Goal: Task Accomplishment & Management: Complete application form

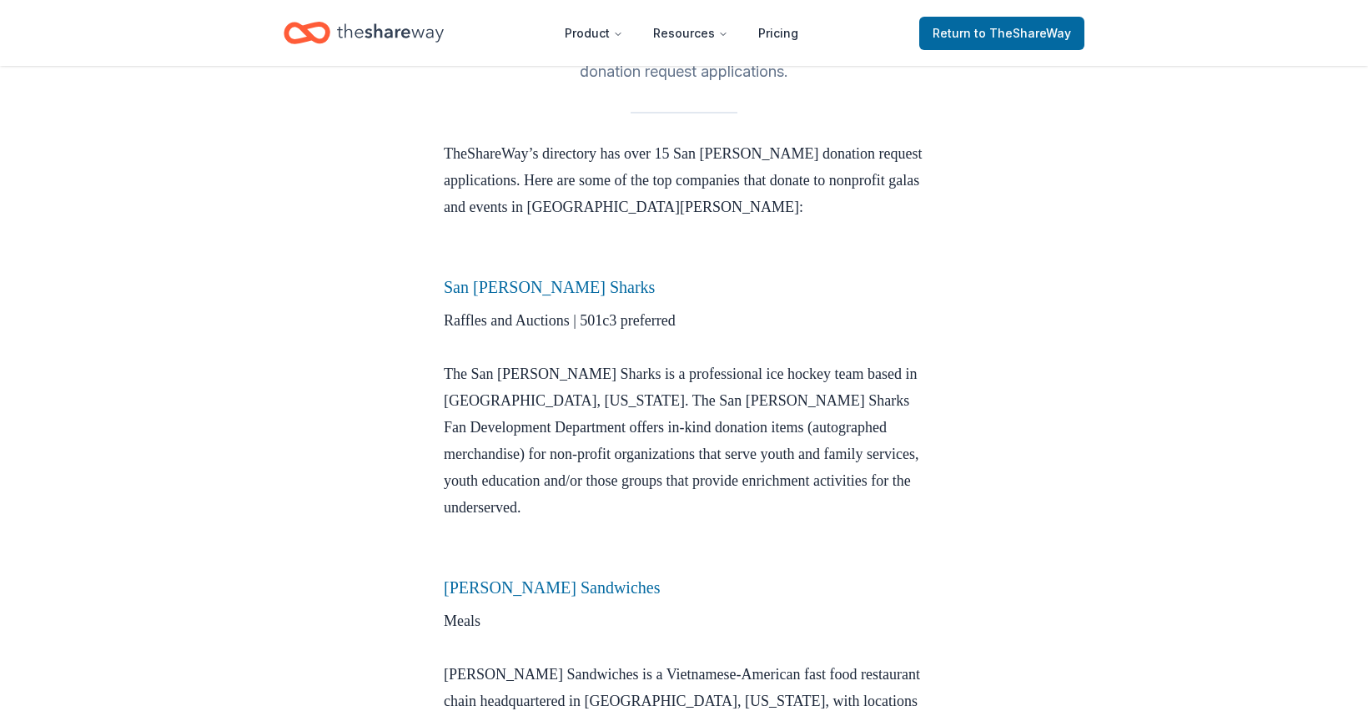
scroll to position [471, 0]
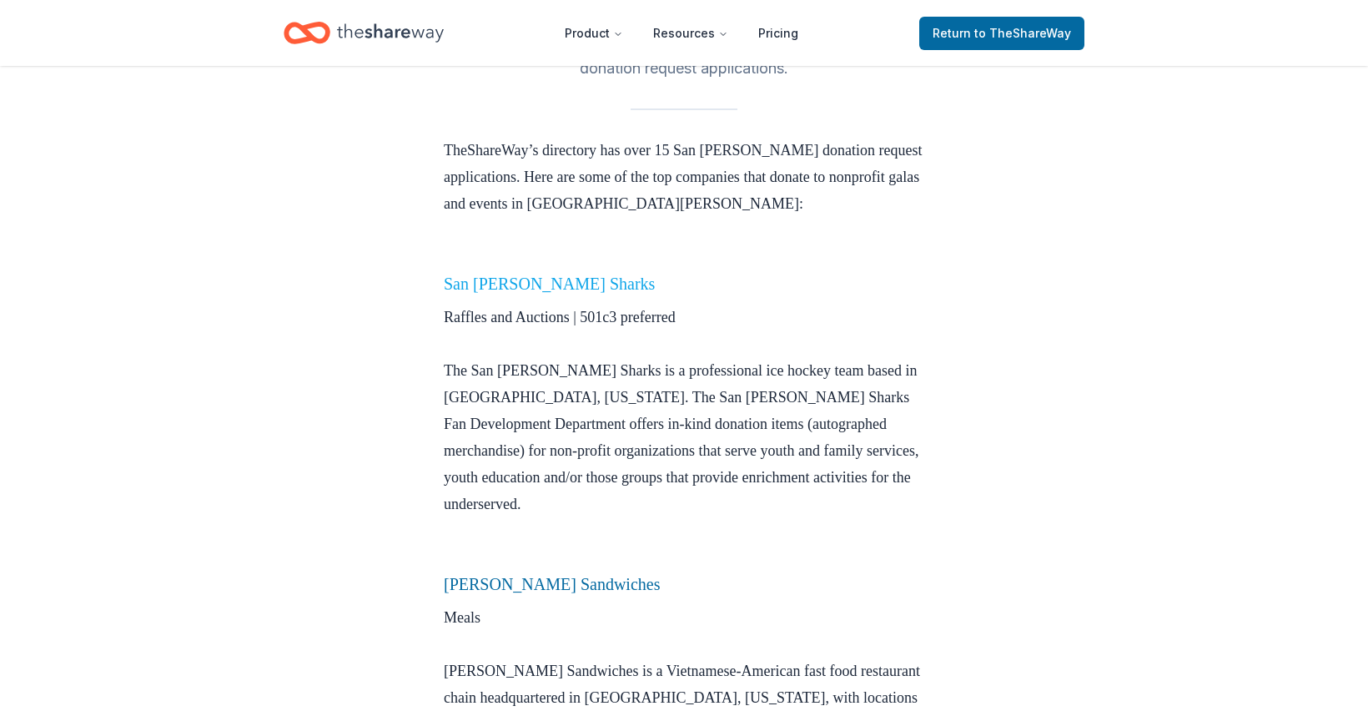
click at [543, 274] on link "San Jose Sharks" at bounding box center [549, 283] width 211 height 18
click at [543, 274] on link "San [PERSON_NAME] Sharks" at bounding box center [549, 283] width 211 height 18
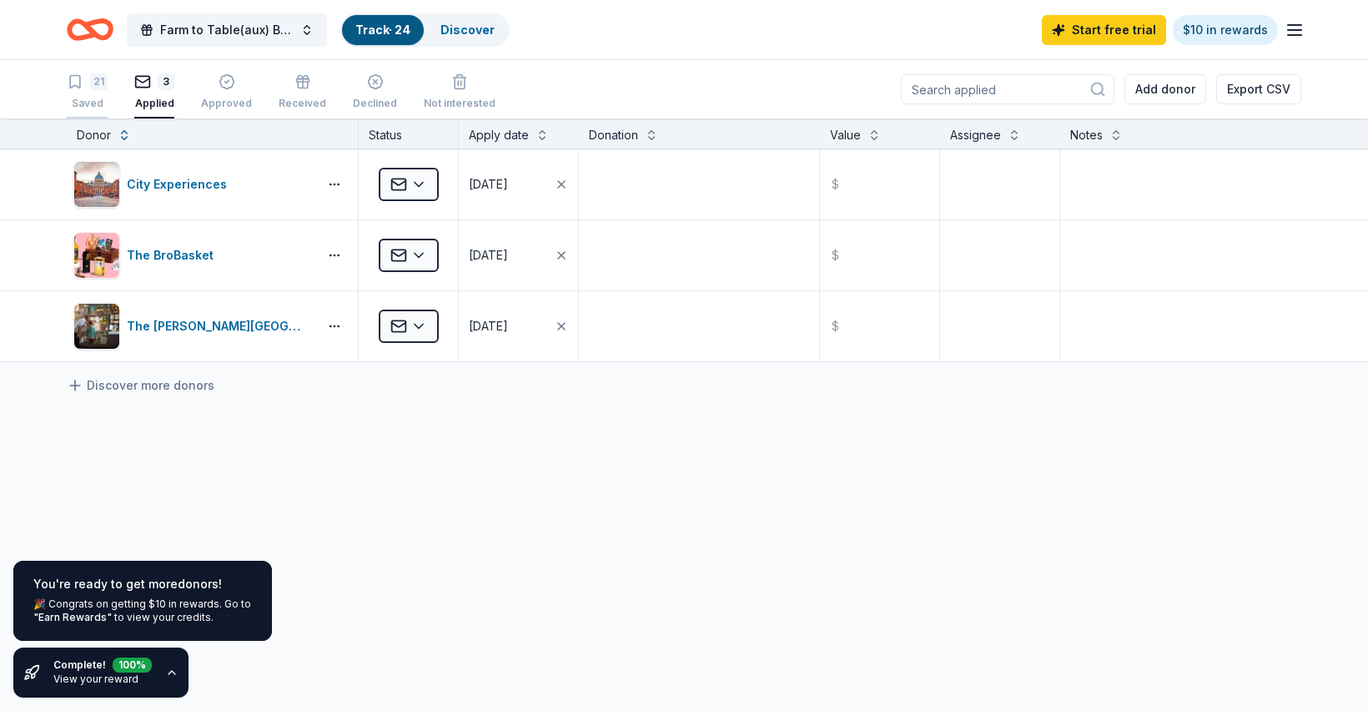
click at [96, 92] on div "21 Saved" at bounding box center [87, 91] width 41 height 37
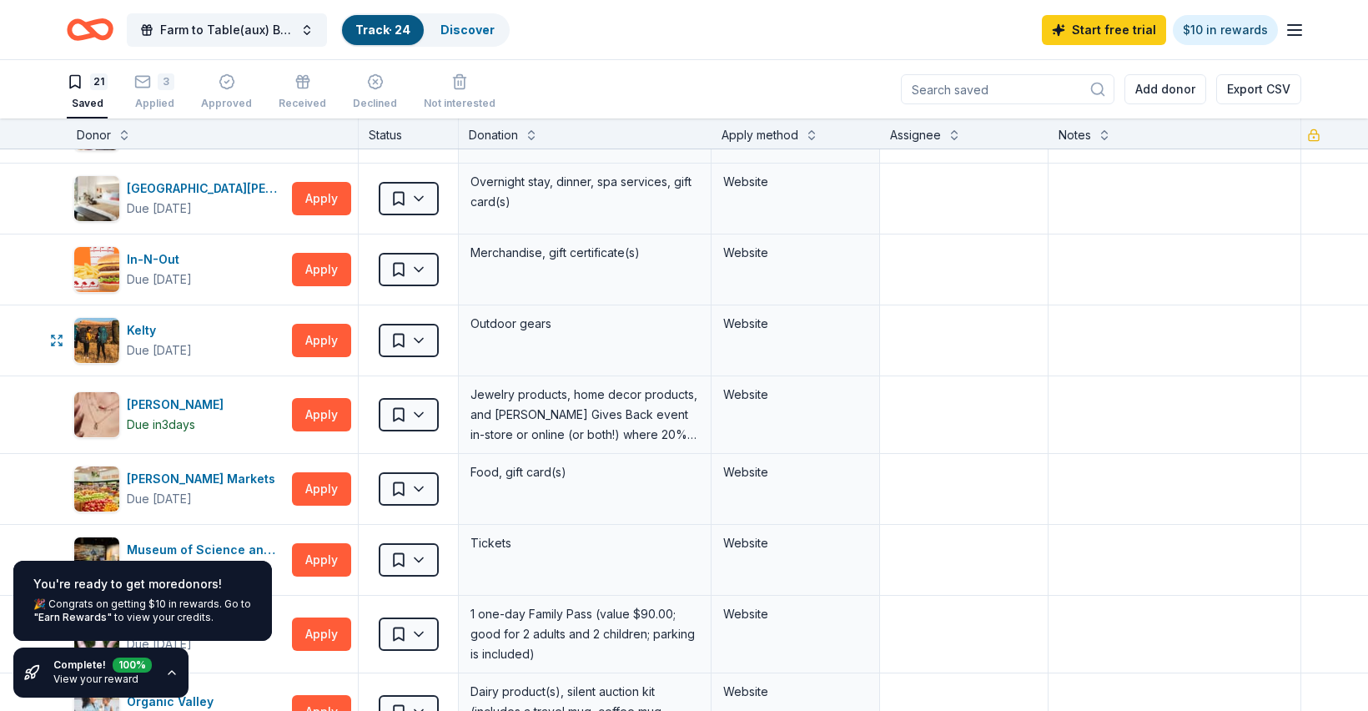
scroll to position [435, 0]
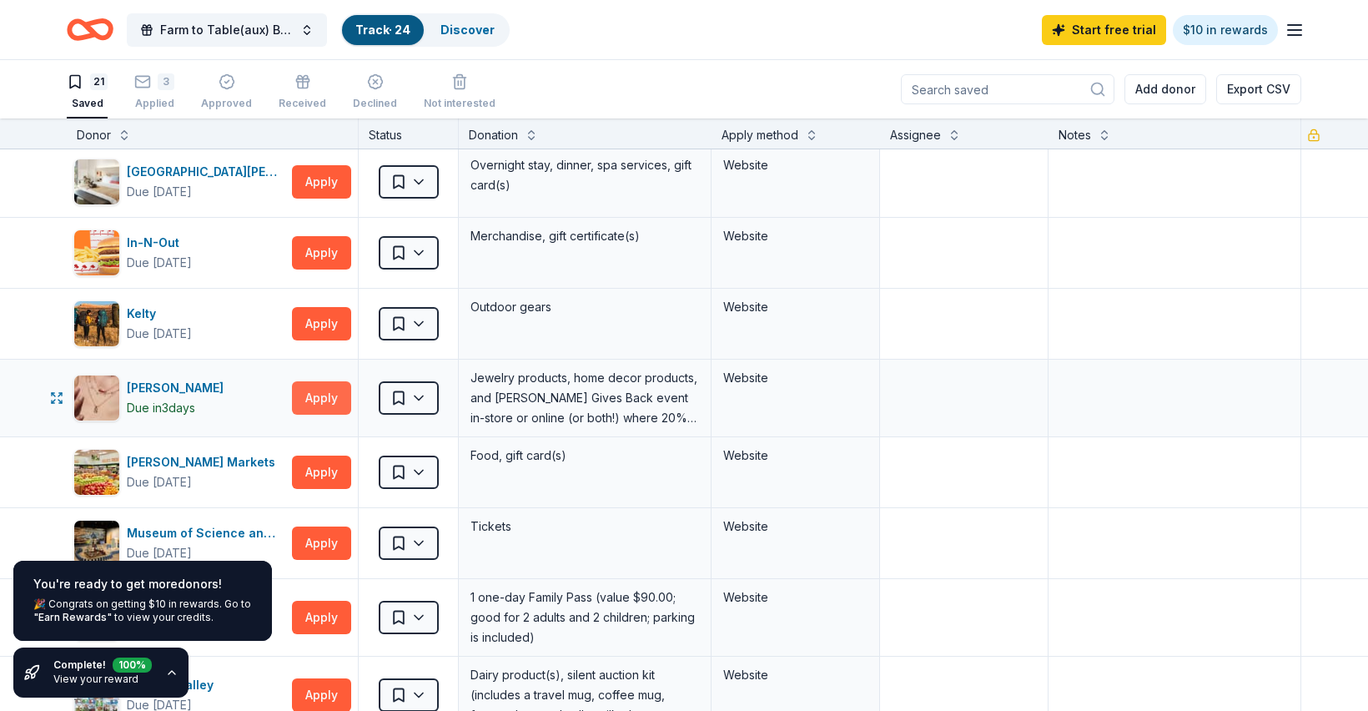
click at [311, 399] on button "Apply" at bounding box center [321, 397] width 59 height 33
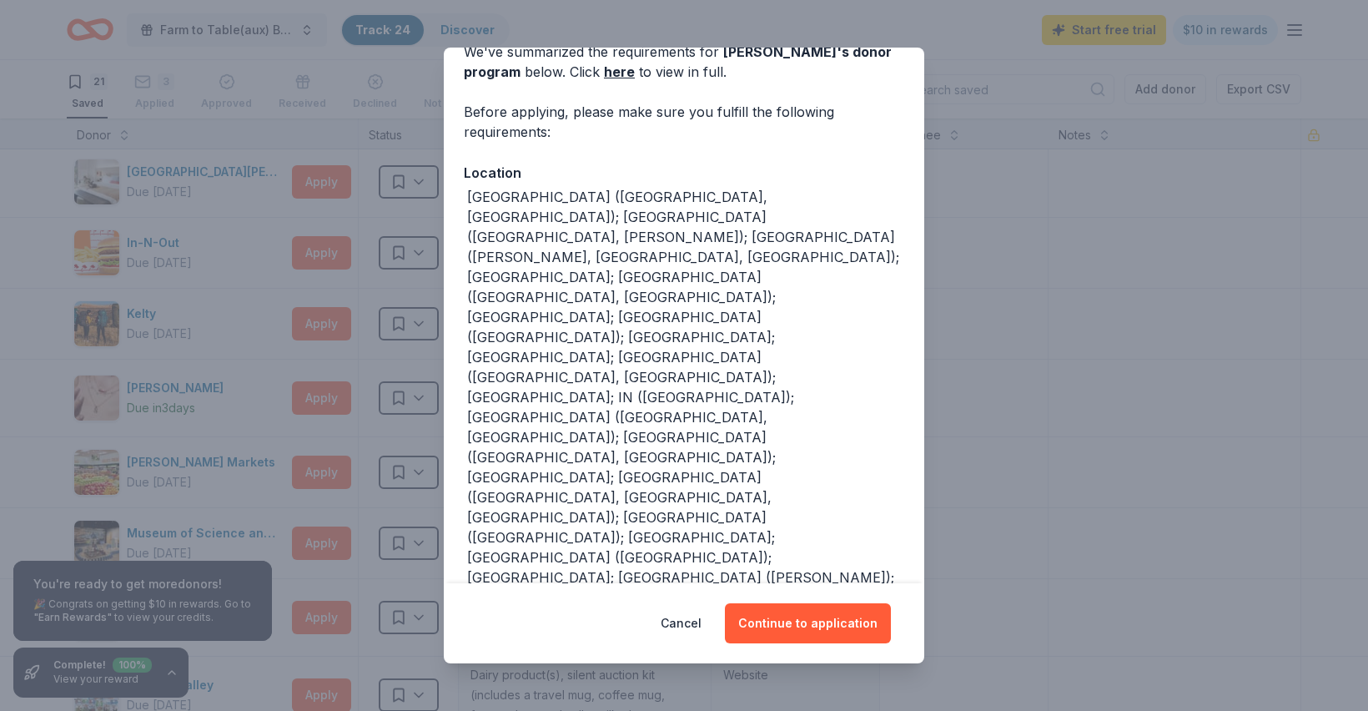
scroll to position [113, 0]
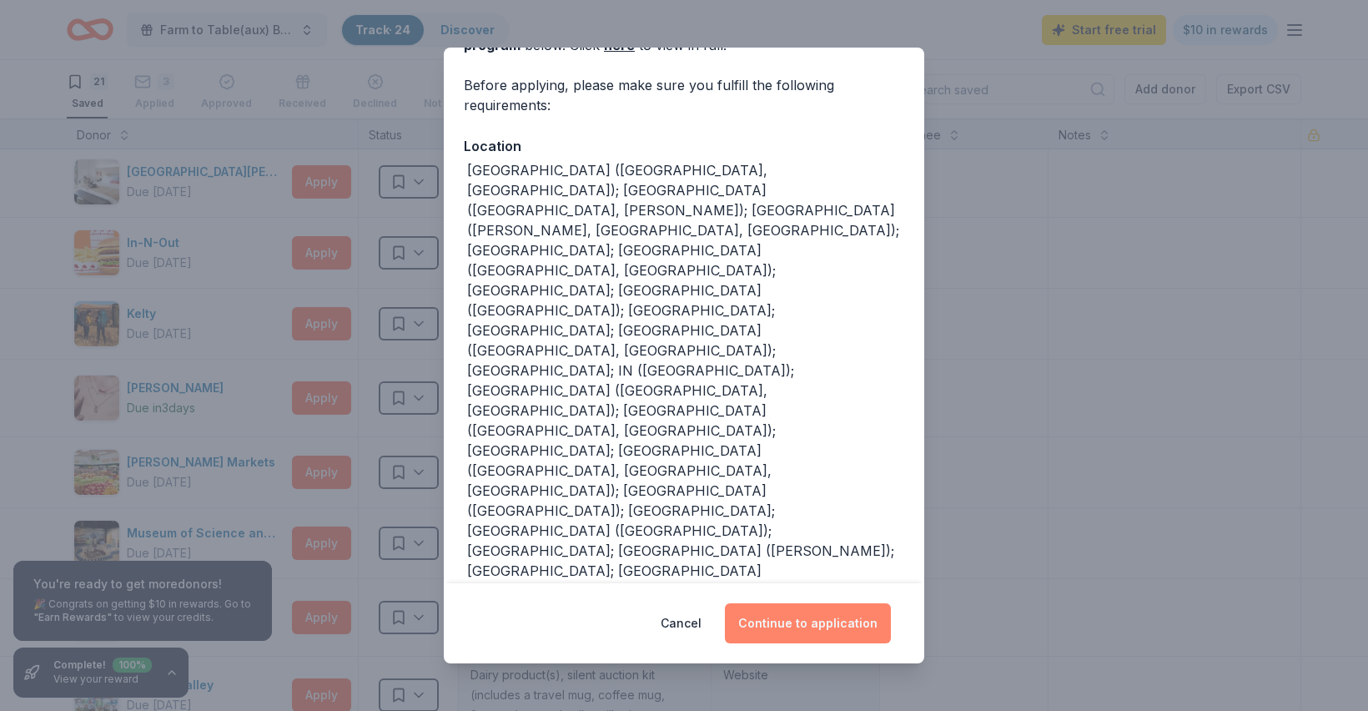
click at [825, 628] on button "Continue to application" at bounding box center [808, 623] width 166 height 40
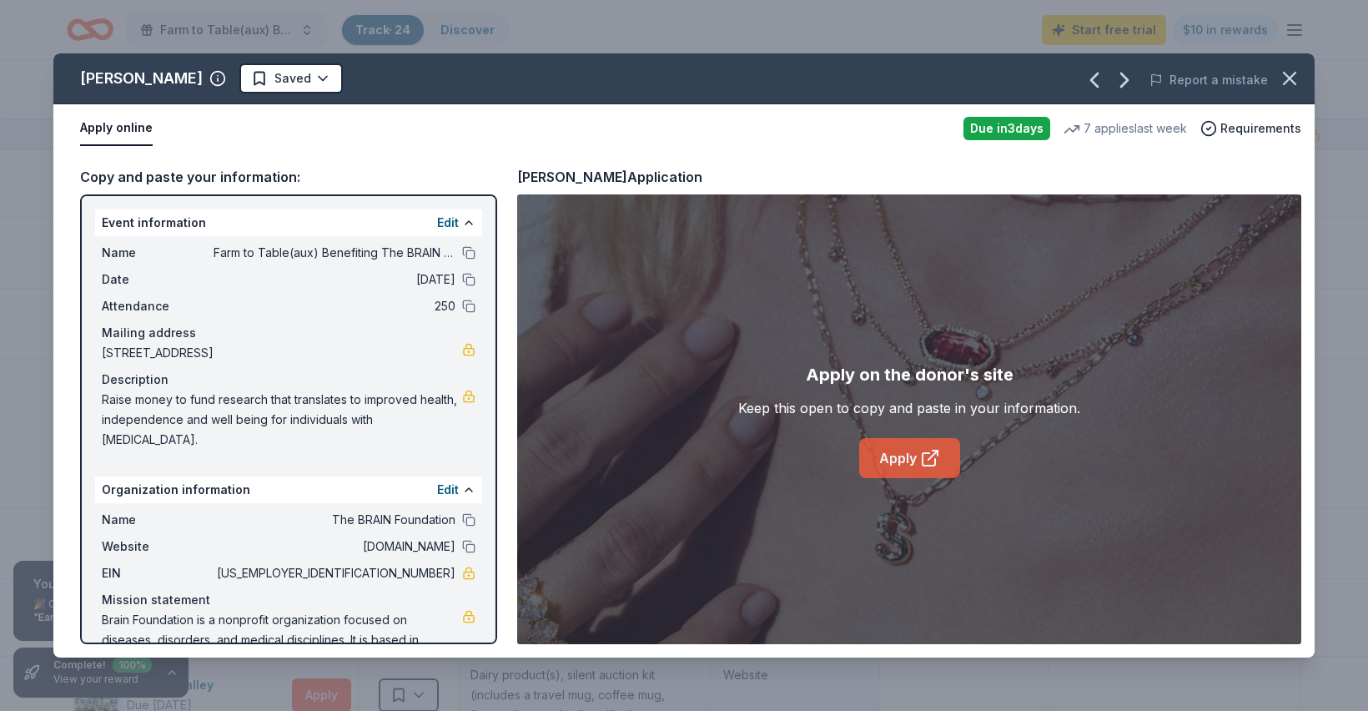
click at [924, 456] on icon at bounding box center [930, 458] width 20 height 20
click at [919, 456] on link "Apply" at bounding box center [909, 458] width 101 height 40
click at [295, 78] on html "Farm to Table(aux) Benefiting The BRAIN Foundation: A Science Spectacular Track…" at bounding box center [684, 355] width 1368 height 711
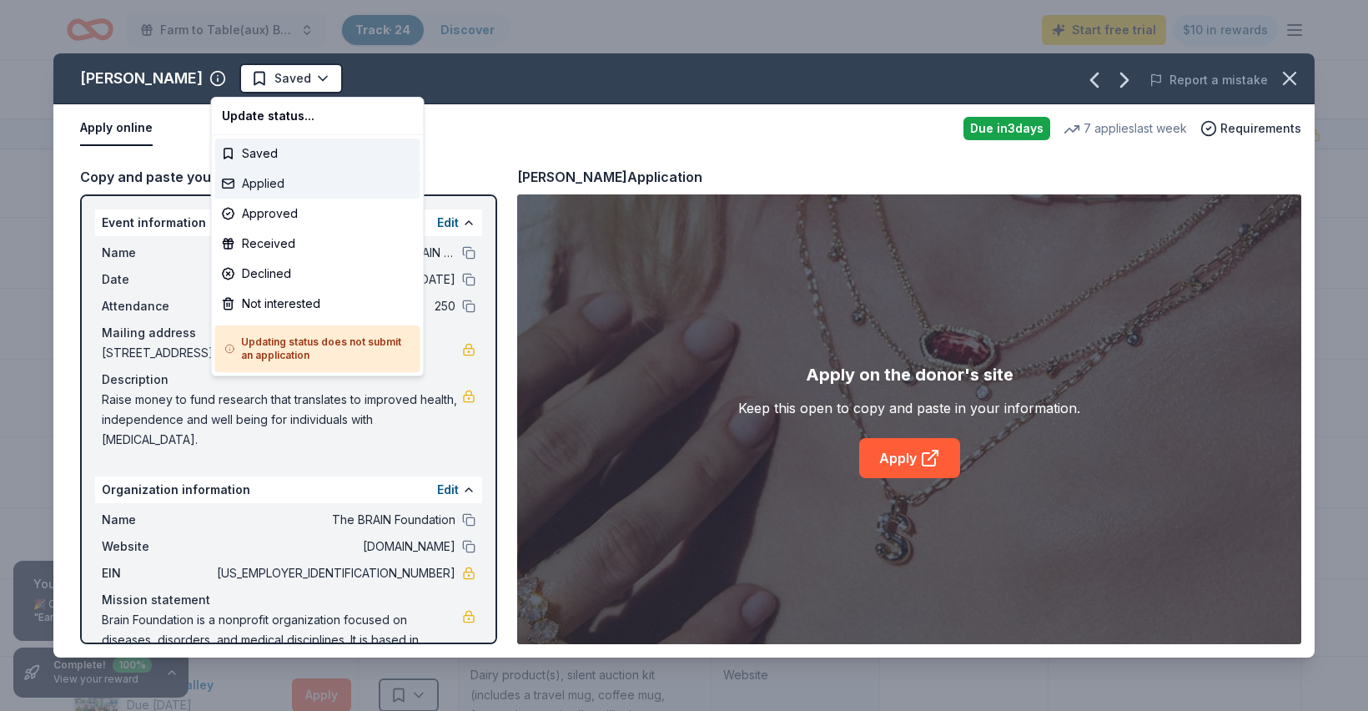
click at [271, 184] on div "Applied" at bounding box center [317, 184] width 205 height 30
click at [1287, 81] on html "Farm to Table(aux) Benefiting The BRAIN Foundation: A Science Spectacular Track…" at bounding box center [684, 355] width 1368 height 711
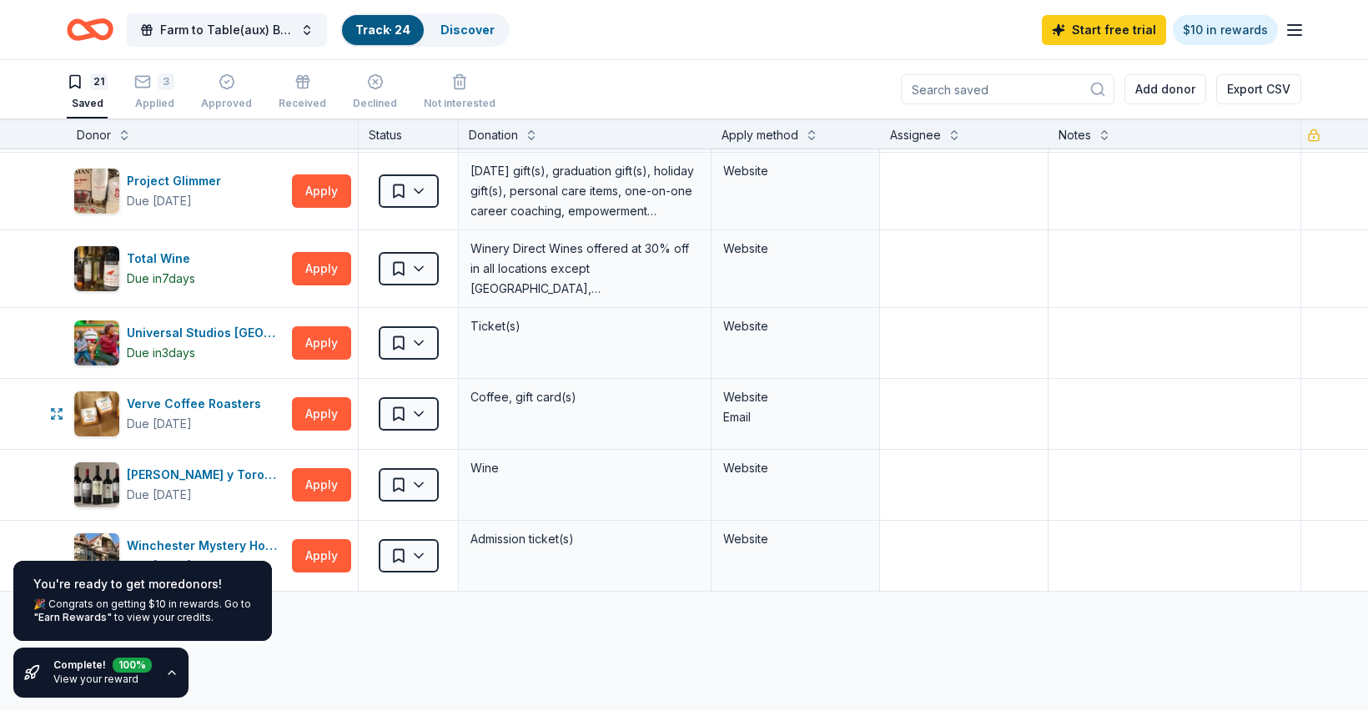
scroll to position [1055, 0]
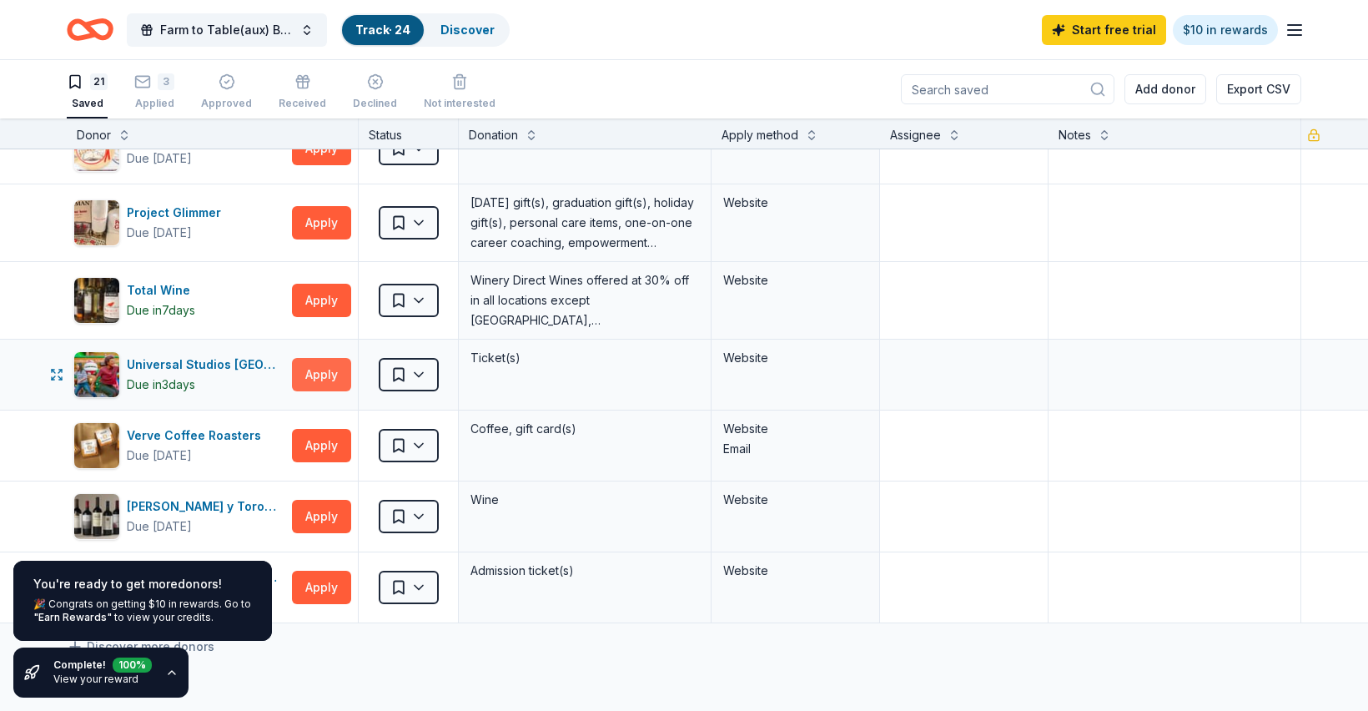
click at [323, 375] on button "Apply" at bounding box center [321, 374] width 59 height 33
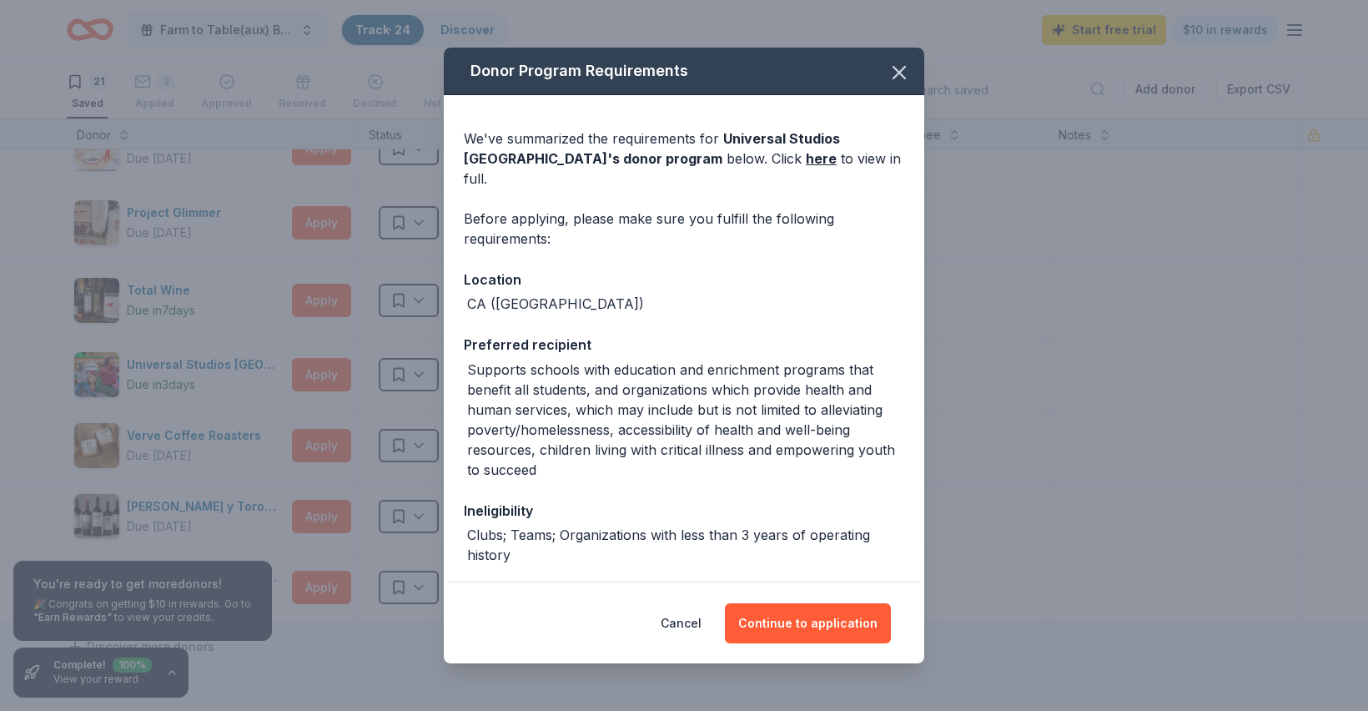
scroll to position [181, 0]
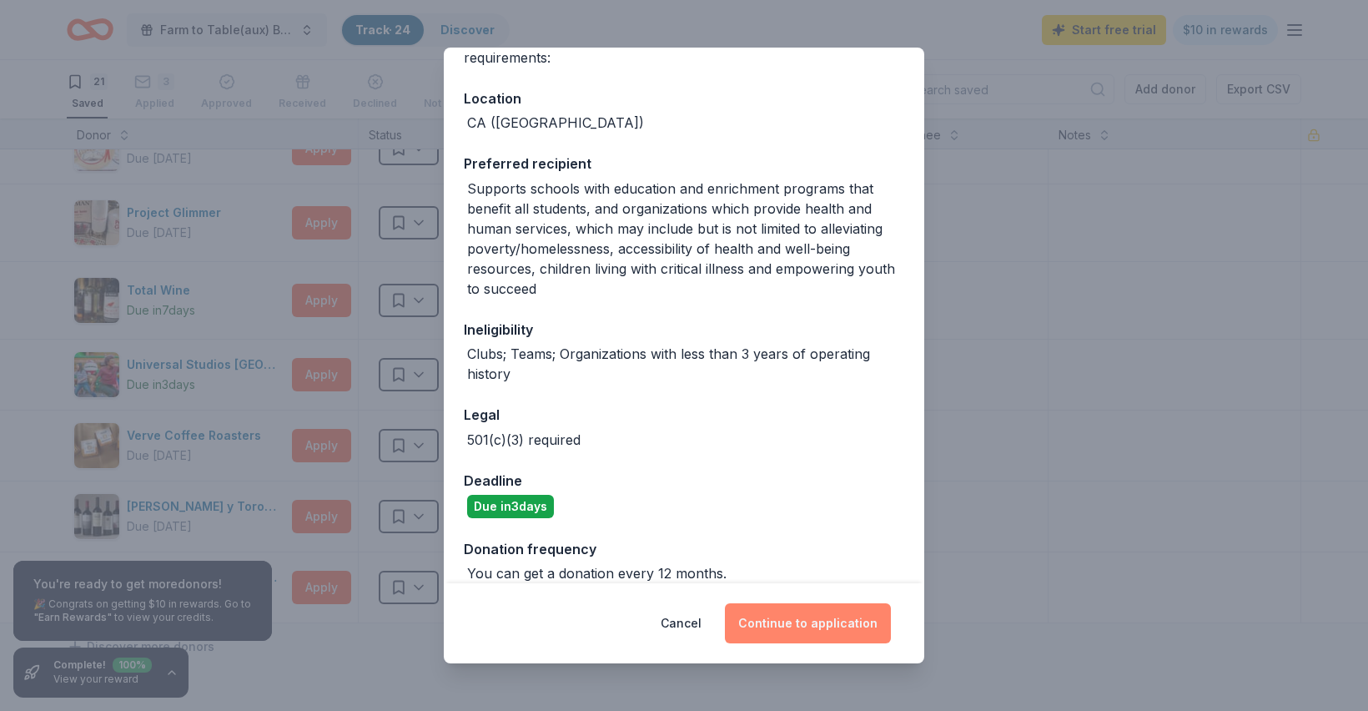
click at [821, 627] on button "Continue to application" at bounding box center [808, 623] width 166 height 40
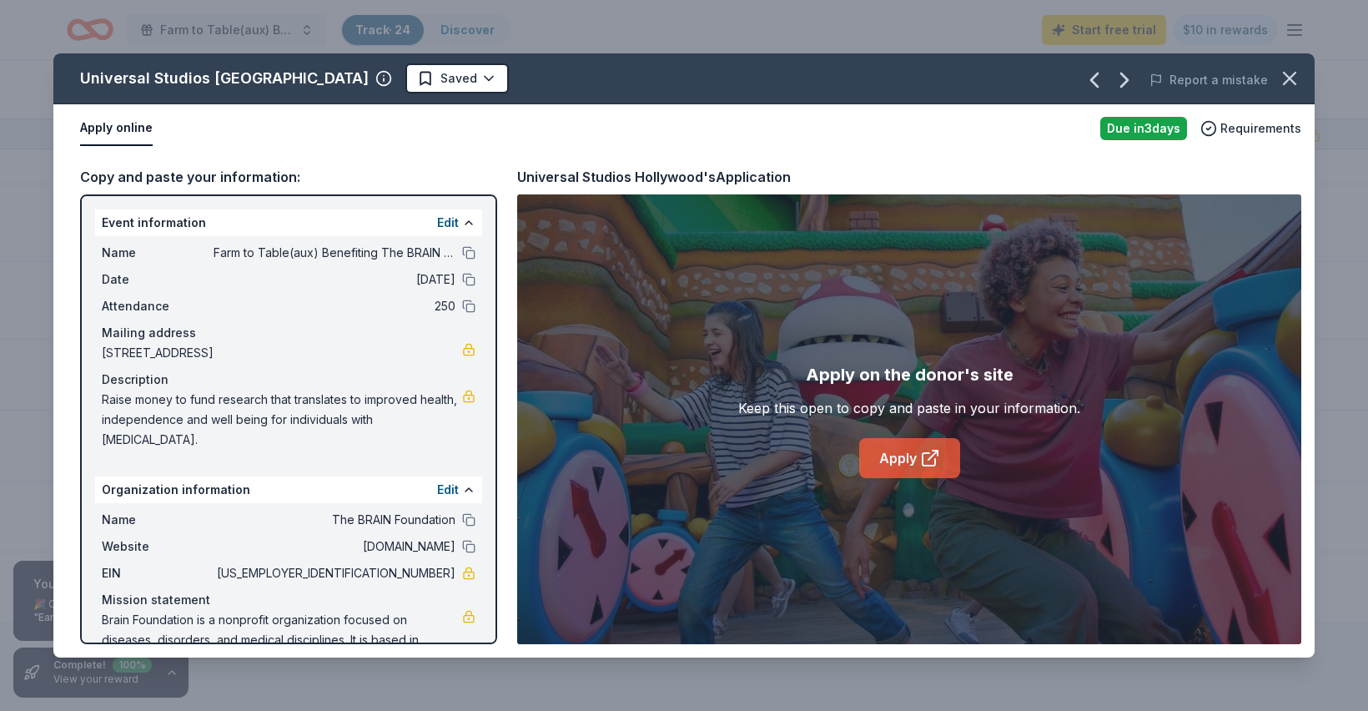
click at [914, 461] on link "Apply" at bounding box center [909, 458] width 101 height 40
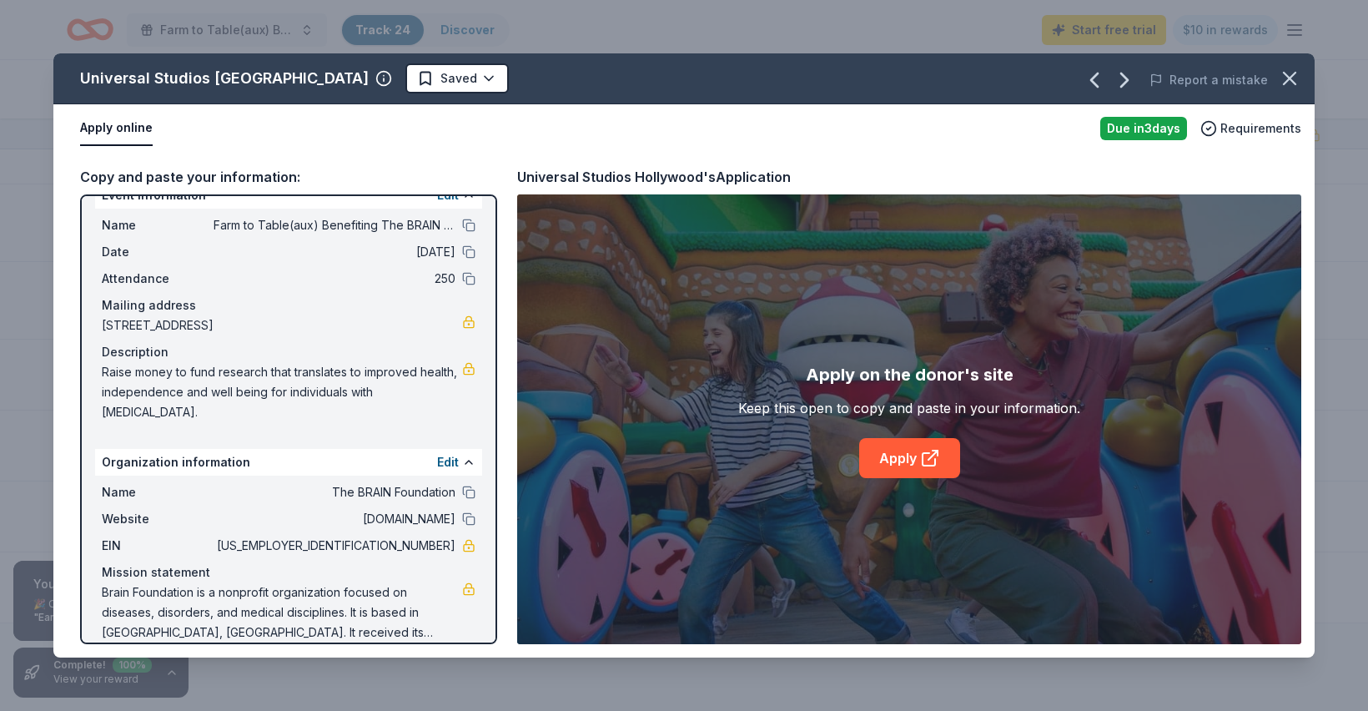
scroll to position [0, 0]
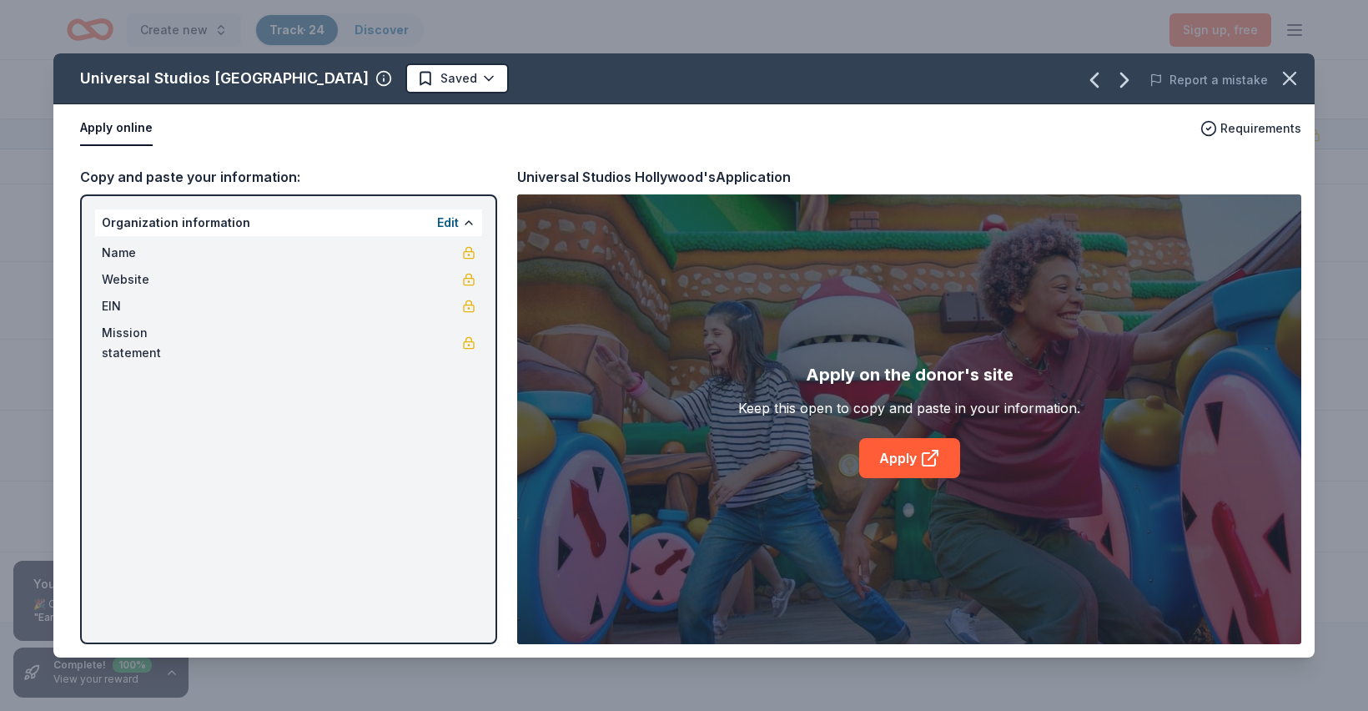
click at [30, 85] on div "Universal Studios Hollywood Saved Report a mistake Apply online Requirements Co…" at bounding box center [684, 355] width 1368 height 711
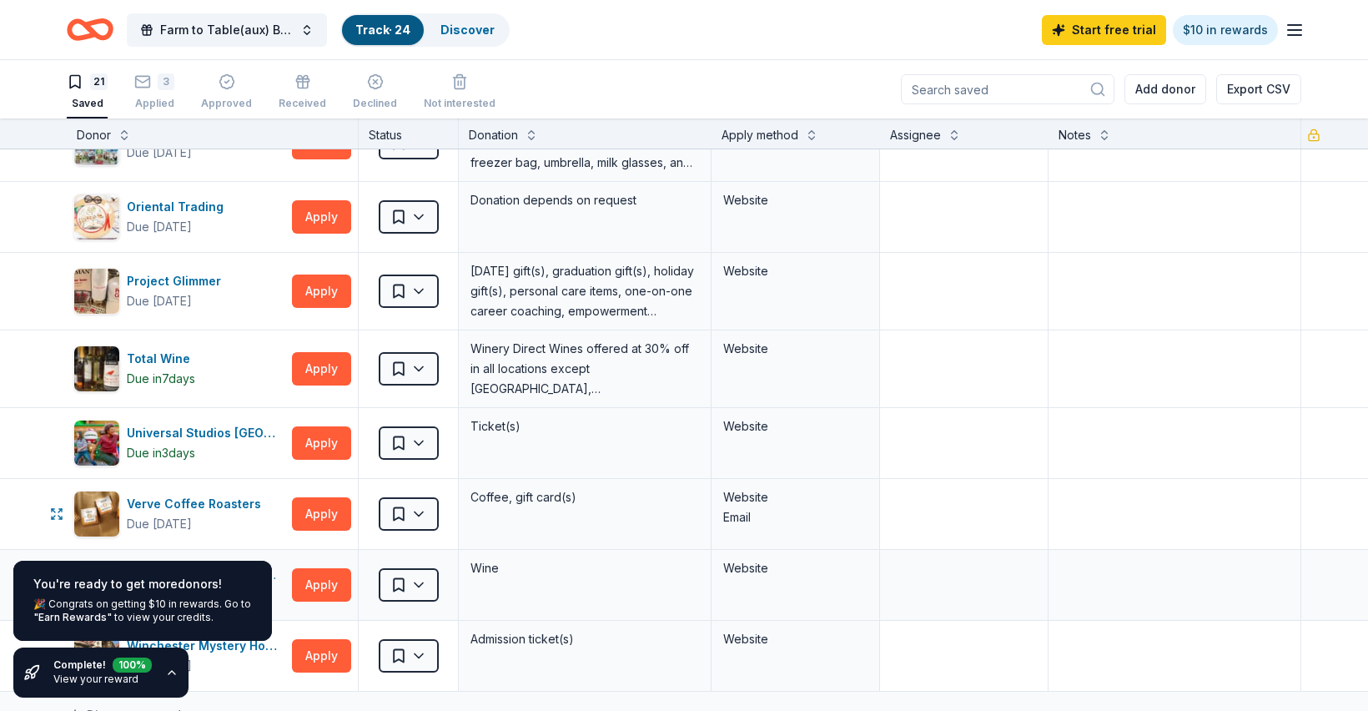
scroll to position [986, 0]
click at [318, 367] on button "Apply" at bounding box center [321, 369] width 59 height 33
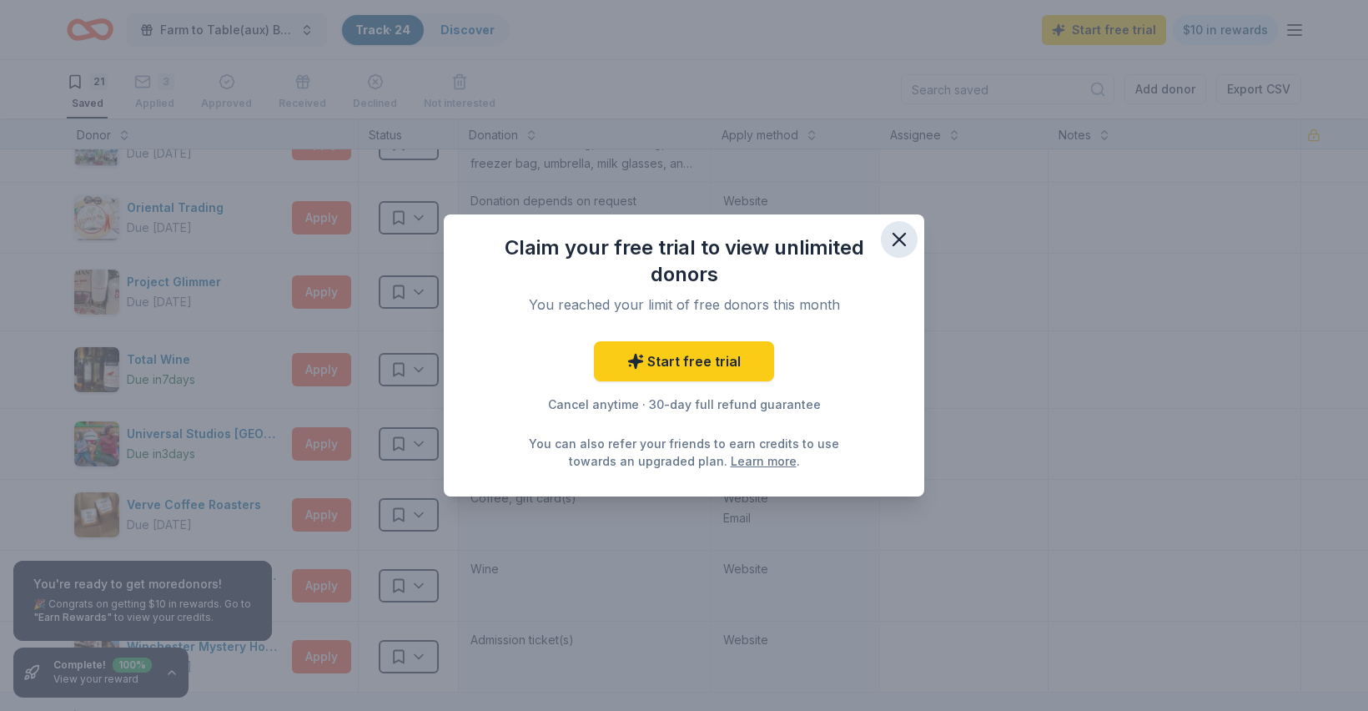
click at [904, 237] on icon "button" at bounding box center [899, 239] width 23 height 23
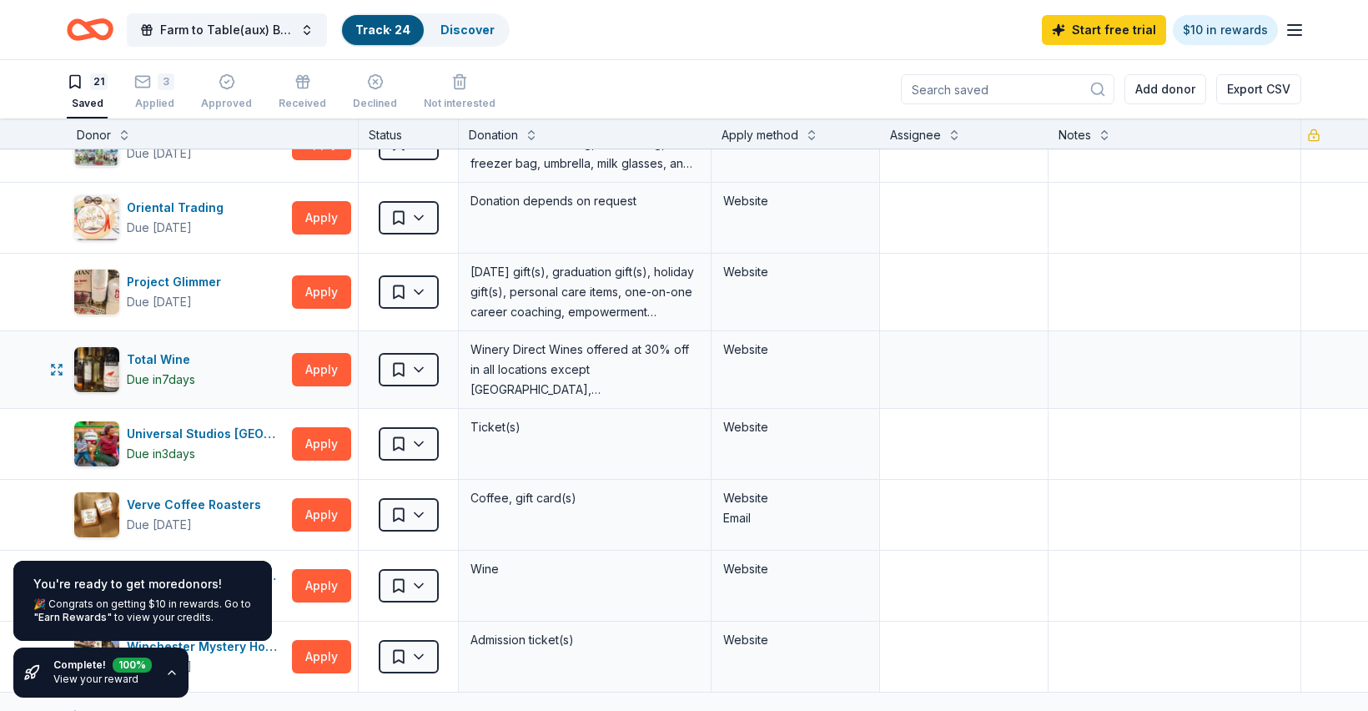
click at [745, 349] on div "Website" at bounding box center [795, 350] width 144 height 20
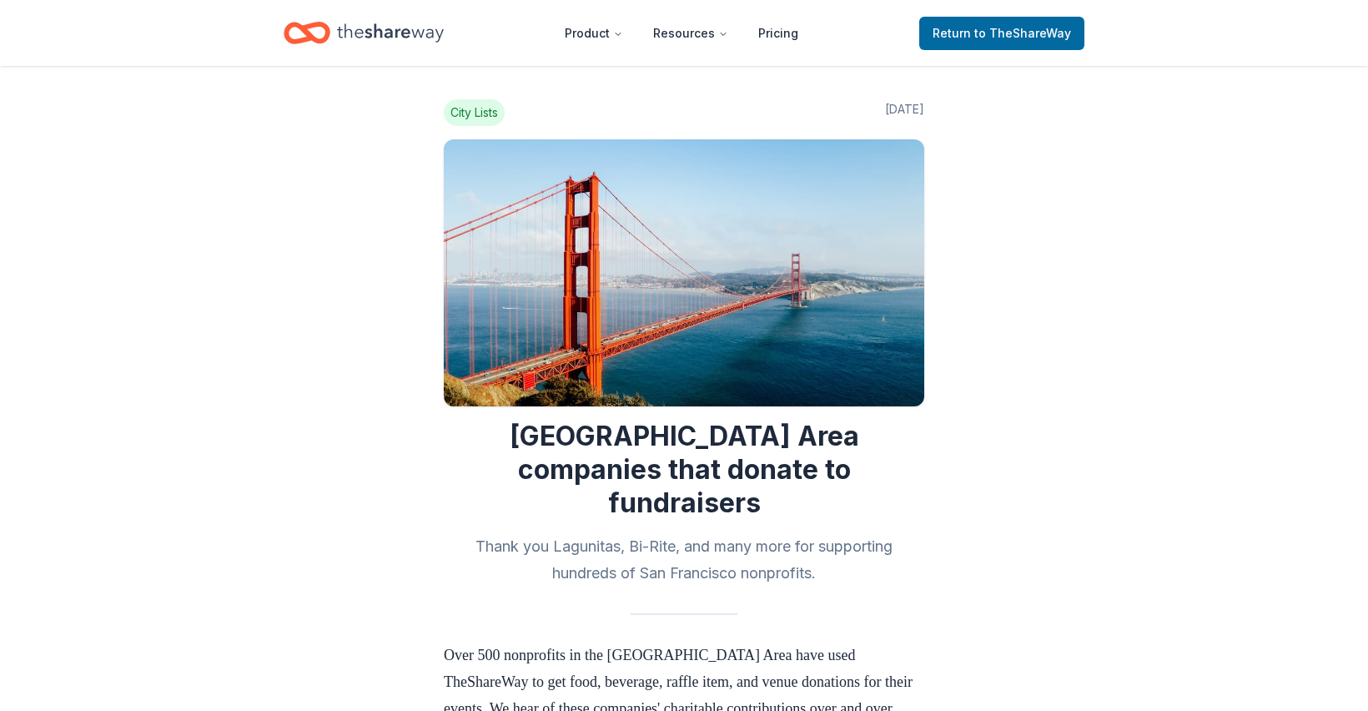
scroll to position [2343, 0]
